Goal: Complete application form

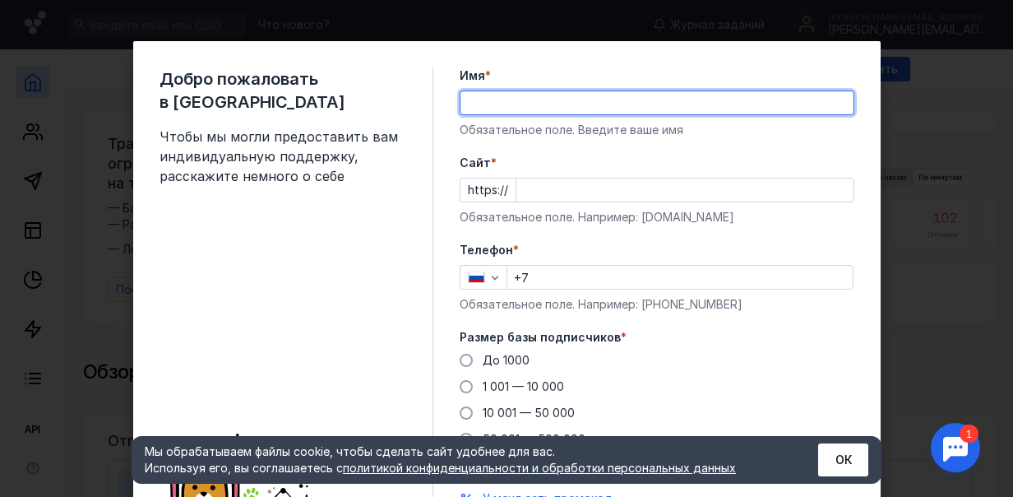
click at [475, 100] on input "Имя *" at bounding box center [657, 102] width 393 height 23
type input "[PERSON_NAME]"
type input "[PHONE_NUMBER]"
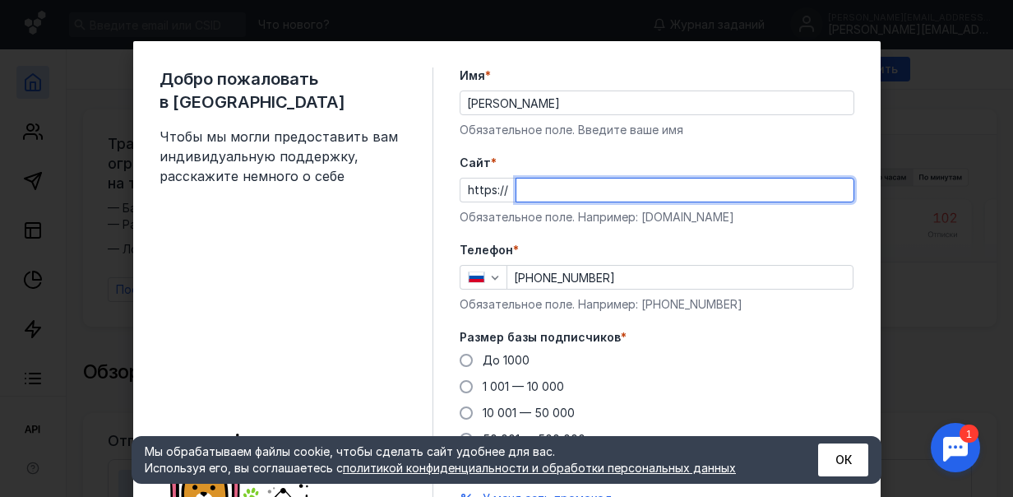
click at [528, 186] on input "Cайт *" at bounding box center [685, 189] width 337 height 23
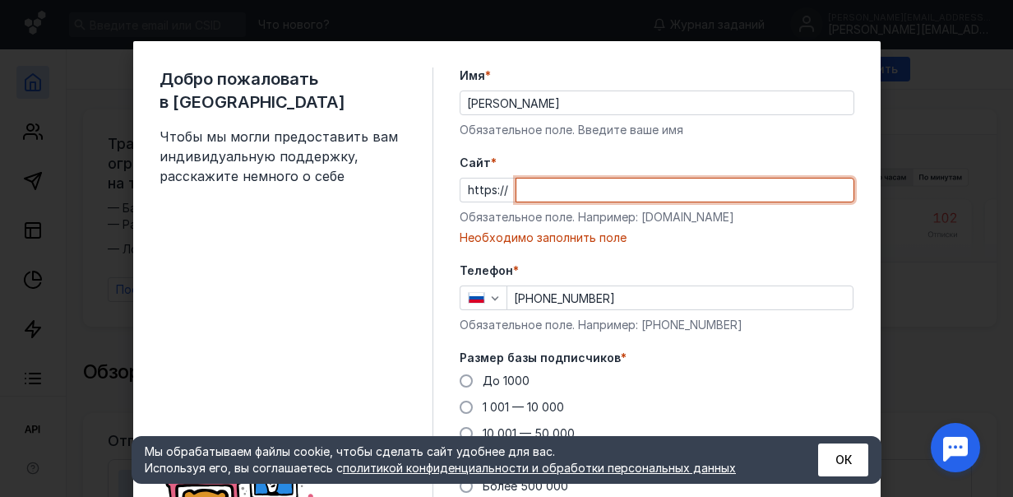
click at [517, 188] on input "Cайт *" at bounding box center [685, 189] width 337 height 23
click at [517, 192] on input "Cайт *" at bounding box center [685, 189] width 337 height 23
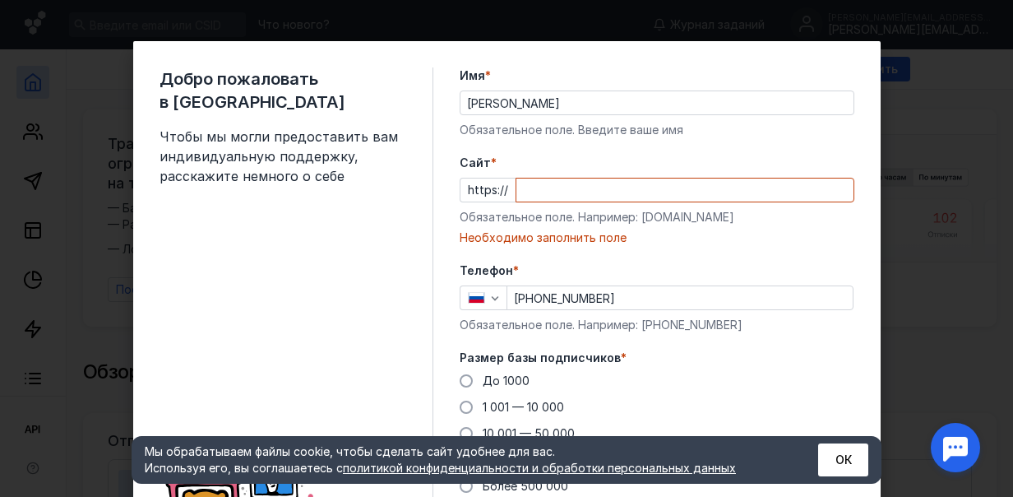
click at [843, 253] on form "Имя * [PERSON_NAME] Обязательное поле. Введите ваше имя [PERSON_NAME] * https:/…" at bounding box center [657, 325] width 395 height 516
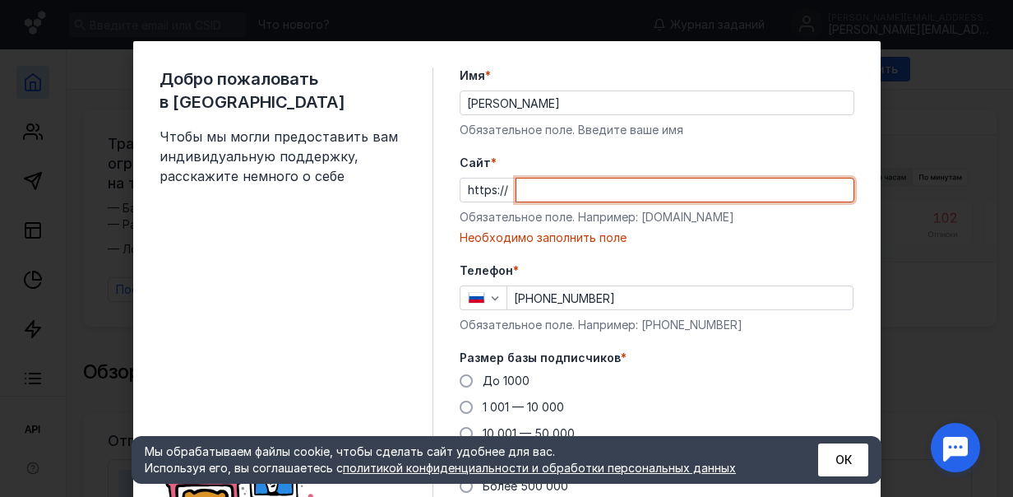
click at [518, 188] on input "Cайт *" at bounding box center [685, 189] width 337 height 23
